Goal: Information Seeking & Learning: Learn about a topic

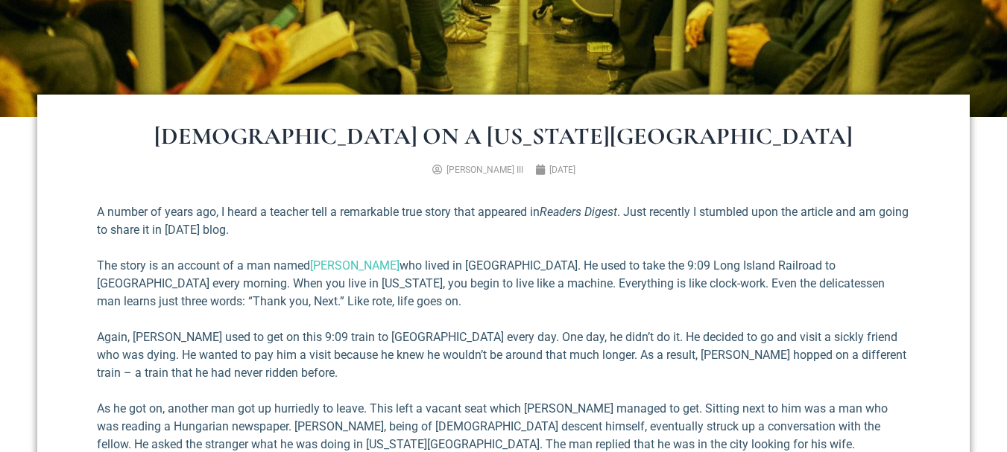
scroll to position [444, 0]
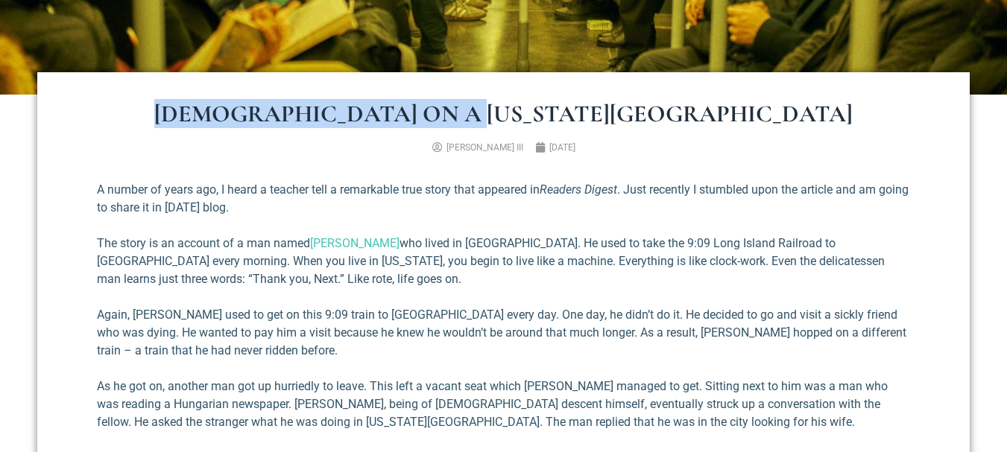
drag, startPoint x: 338, startPoint y: 114, endPoint x: 691, endPoint y: 98, distance: 353.5
copy h1 "[DEMOGRAPHIC_DATA] on a [US_STATE][GEOGRAPHIC_DATA]"
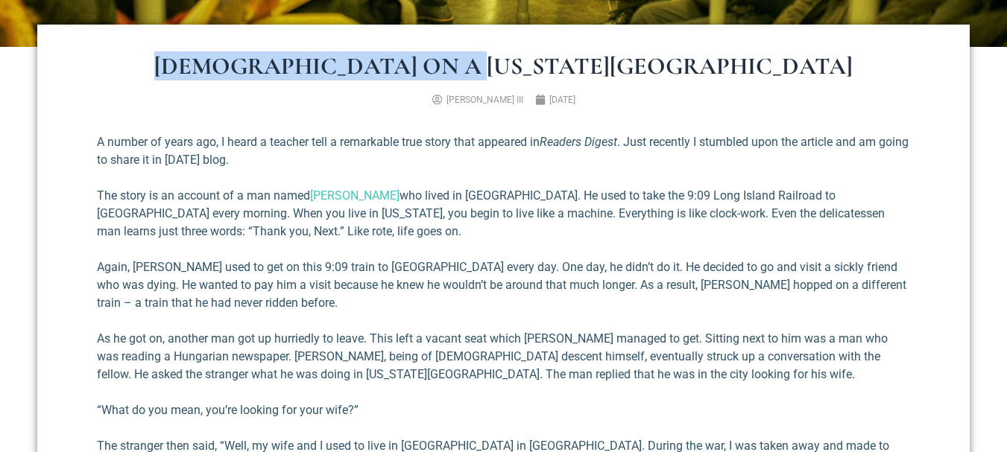
scroll to position [519, 0]
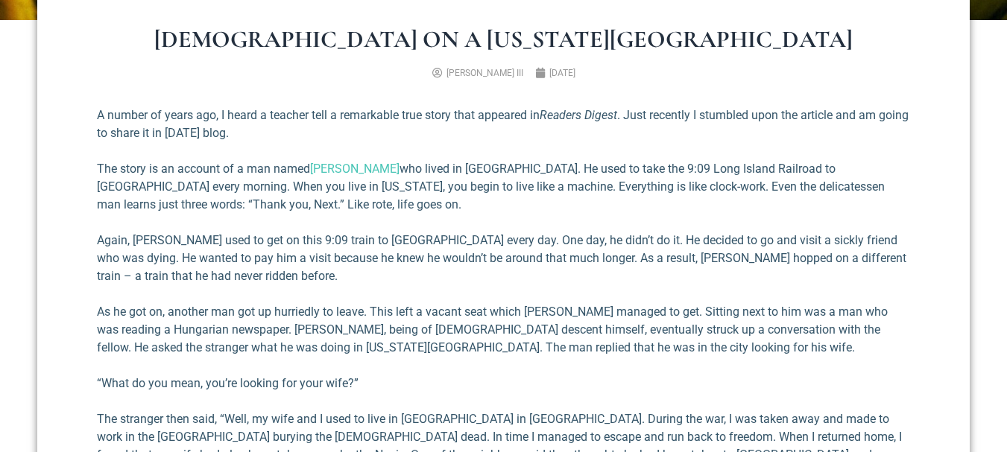
drag, startPoint x: 336, startPoint y: 165, endPoint x: 318, endPoint y: 178, distance: 22.4
click at [318, 178] on p "The story is an account of a man named [PERSON_NAME] who lived in [GEOGRAPHIC_D…" at bounding box center [503, 187] width 813 height 54
drag, startPoint x: 417, startPoint y: 167, endPoint x: 315, endPoint y: 174, distance: 101.6
click at [315, 174] on p "The story is an account of a man named [PERSON_NAME] who lived in [GEOGRAPHIC_D…" at bounding box center [503, 187] width 813 height 54
copy p "[PERSON_NAME]"
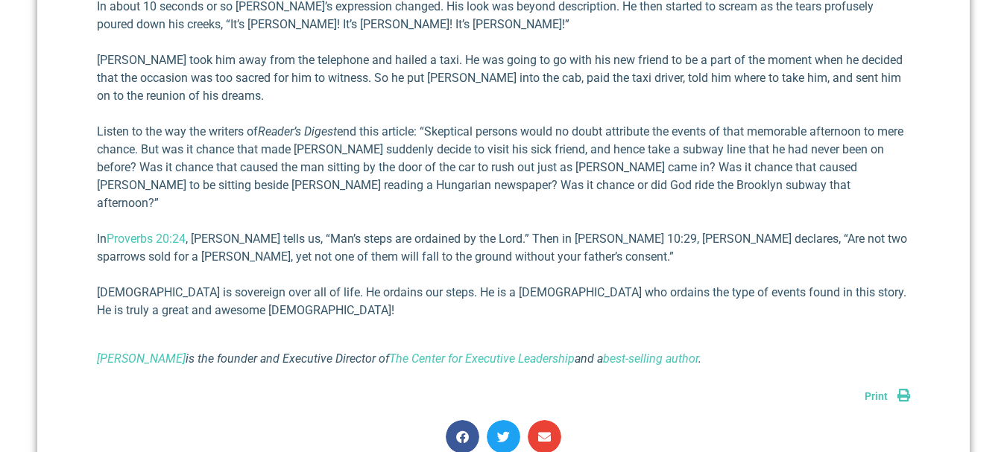
scroll to position [1558, 0]
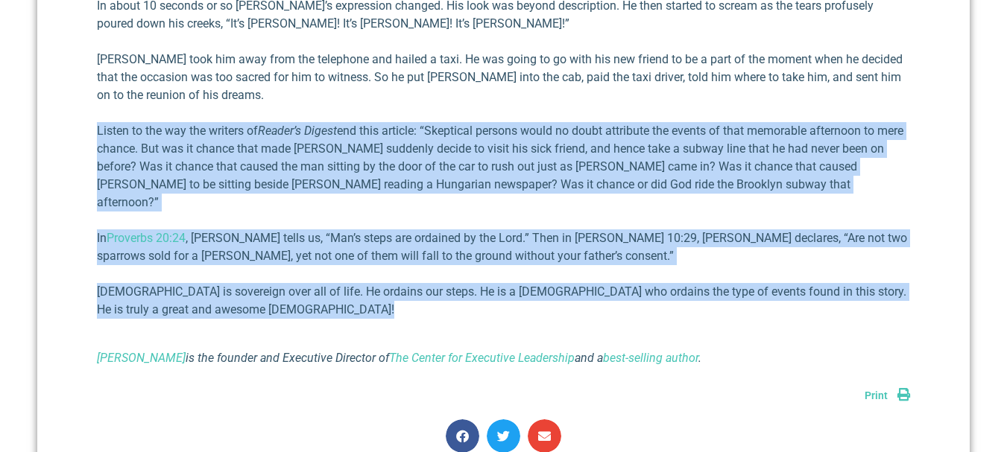
drag, startPoint x: 99, startPoint y: 113, endPoint x: 925, endPoint y: 267, distance: 840.5
drag, startPoint x: 695, startPoint y: 141, endPoint x: 504, endPoint y: 148, distance: 190.9
click at [504, 148] on p "Listen to the way the writers of Reader’s Digest end this article: “Skeptical p…" at bounding box center [503, 166] width 813 height 89
drag, startPoint x: 97, startPoint y: 113, endPoint x: 913, endPoint y: 273, distance: 831.6
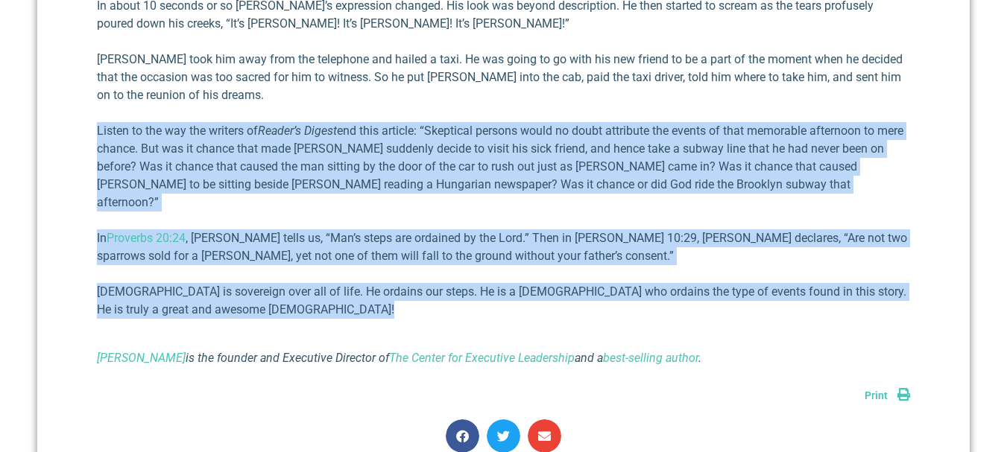
copy div "Listen to the way the writers of Reader’s Digest end this article: “Skeptical p…"
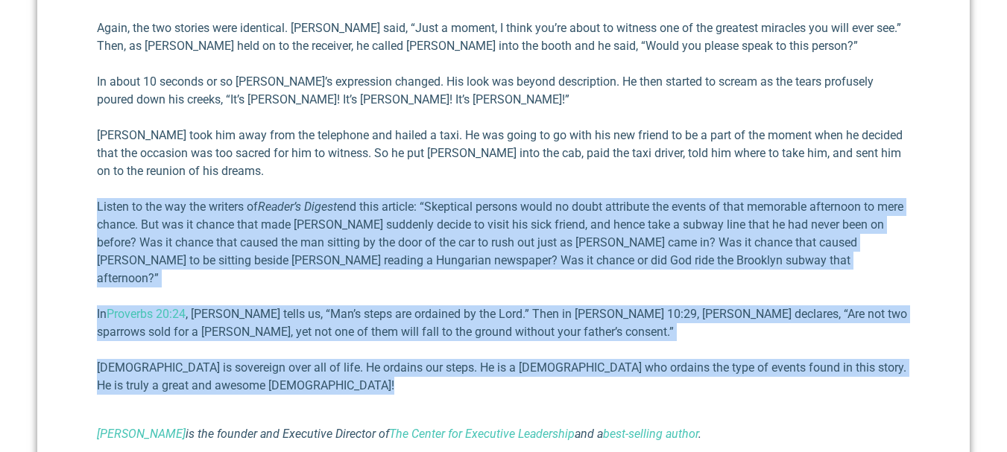
scroll to position [1484, 0]
